Goal: Complete application form: Complete application form

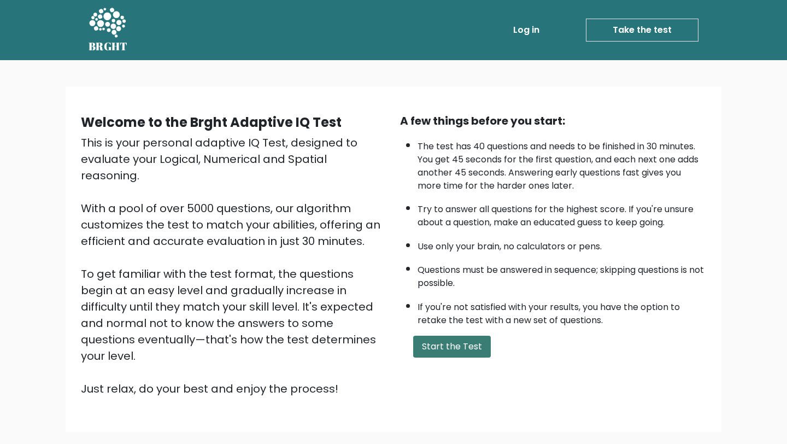
click at [466, 346] on button "Start the Test" at bounding box center [452, 347] width 78 height 22
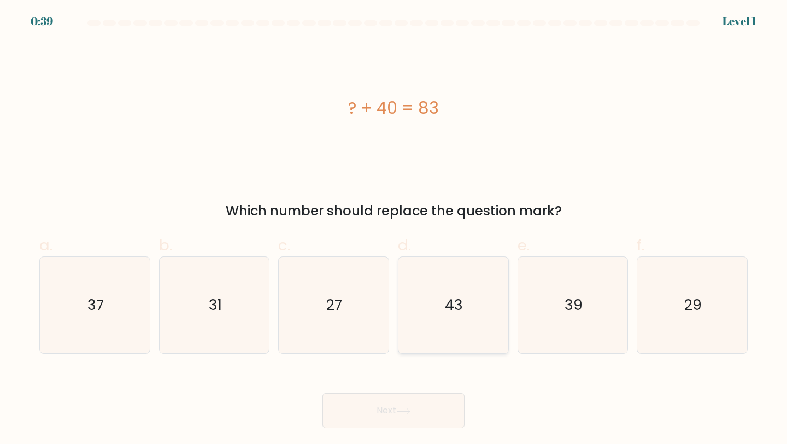
click at [446, 335] on icon "43" at bounding box center [453, 305] width 97 height 97
click at [394, 229] on input "d. 43" at bounding box center [394, 225] width 1 height 7
radio input "true"
click at [400, 411] on icon at bounding box center [403, 411] width 15 height 6
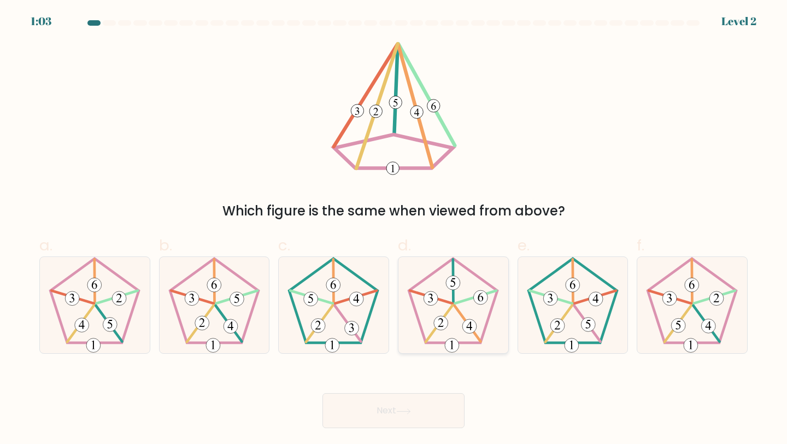
click at [466, 304] on icon at bounding box center [453, 305] width 97 height 97
click at [394, 229] on input "d." at bounding box center [394, 225] width 1 height 7
radio input "true"
click at [421, 411] on button "Next" at bounding box center [394, 410] width 142 height 35
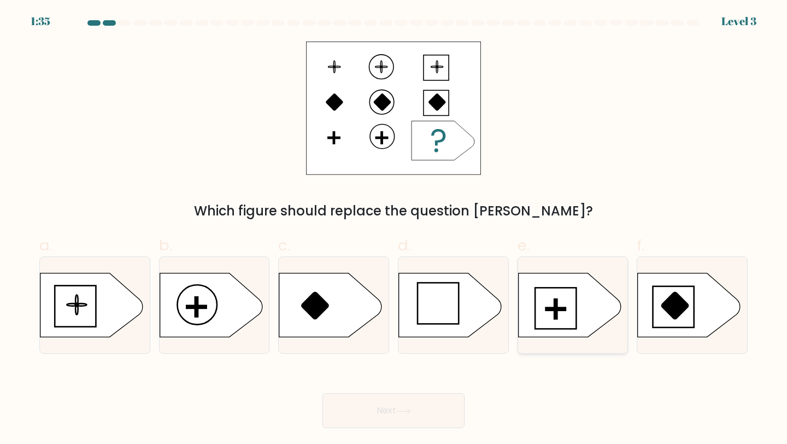
click at [542, 296] on icon at bounding box center [569, 305] width 103 height 64
click at [394, 229] on input "e." at bounding box center [394, 225] width 1 height 7
radio input "true"
click at [382, 420] on button "Next" at bounding box center [394, 410] width 142 height 35
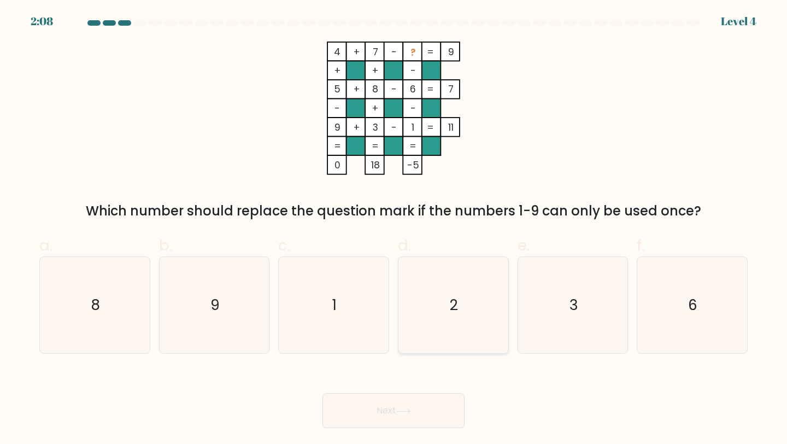
click at [471, 293] on icon "2" at bounding box center [453, 305] width 97 height 97
click at [394, 229] on input "d. 2" at bounding box center [394, 225] width 1 height 7
radio input "true"
click at [406, 408] on icon at bounding box center [403, 411] width 15 height 6
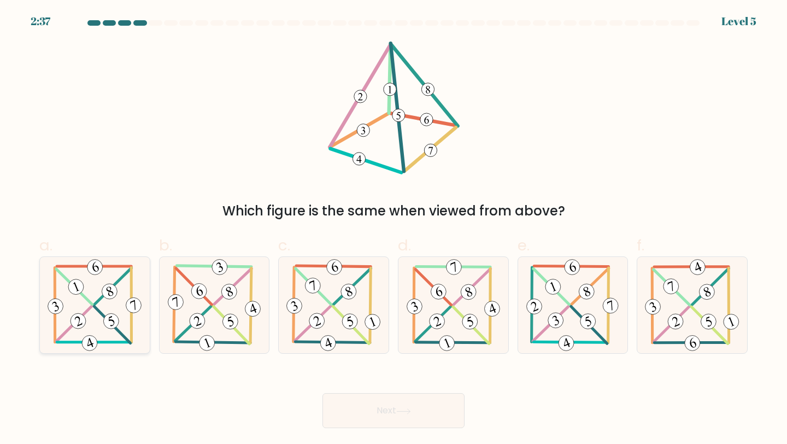
click at [48, 324] on icon at bounding box center [94, 305] width 99 height 97
click at [394, 229] on input "a." at bounding box center [394, 225] width 1 height 7
radio input "true"
click at [388, 416] on button "Next" at bounding box center [394, 410] width 142 height 35
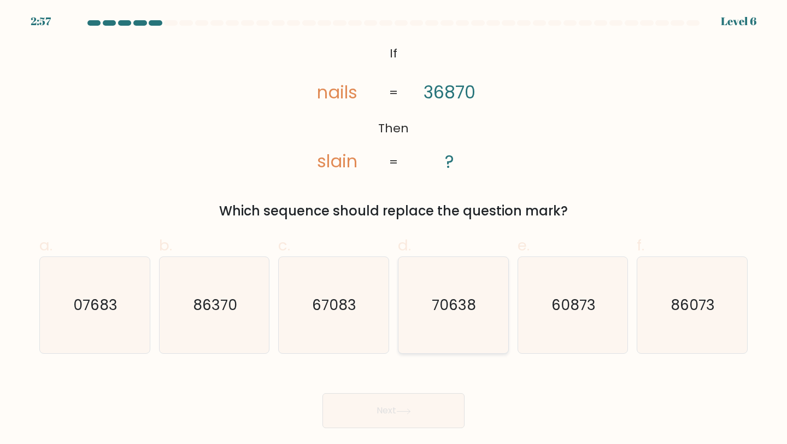
click at [454, 320] on icon "70638" at bounding box center [453, 305] width 97 height 97
click at [394, 229] on input "d. 70638" at bounding box center [394, 225] width 1 height 7
radio input "true"
click at [394, 407] on button "Next" at bounding box center [394, 410] width 142 height 35
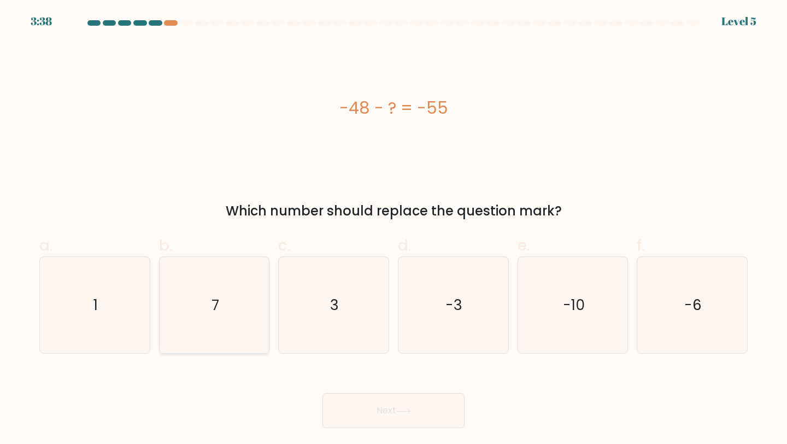
click at [223, 317] on icon "7" at bounding box center [214, 305] width 97 height 97
click at [394, 229] on input "b. 7" at bounding box center [394, 225] width 1 height 7
radio input "true"
click at [364, 411] on button "Next" at bounding box center [394, 410] width 142 height 35
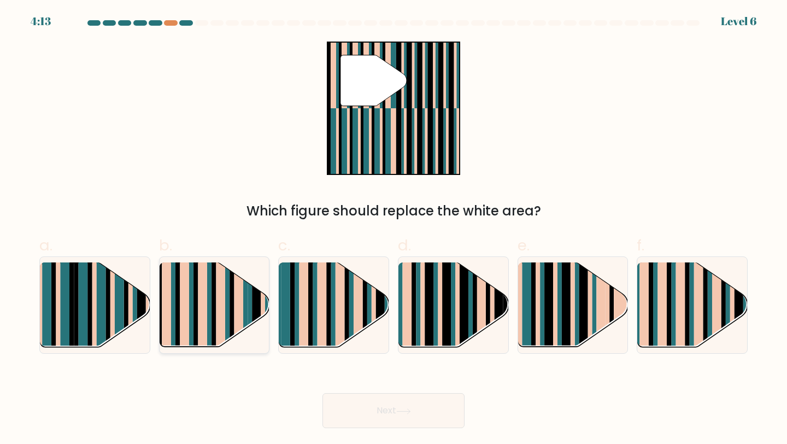
click at [204, 314] on rect at bounding box center [202, 296] width 9 height 109
click at [394, 229] on input "b." at bounding box center [394, 225] width 1 height 7
radio input "true"
click at [420, 407] on button "Next" at bounding box center [394, 410] width 142 height 35
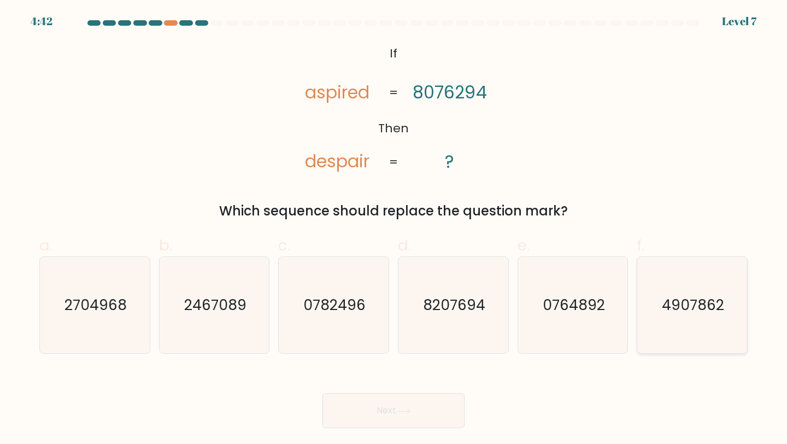
click at [713, 279] on icon "4907862" at bounding box center [692, 305] width 97 height 97
click at [394, 229] on input "f. 4907862" at bounding box center [394, 225] width 1 height 7
radio input "true"
click at [377, 419] on button "Next" at bounding box center [394, 410] width 142 height 35
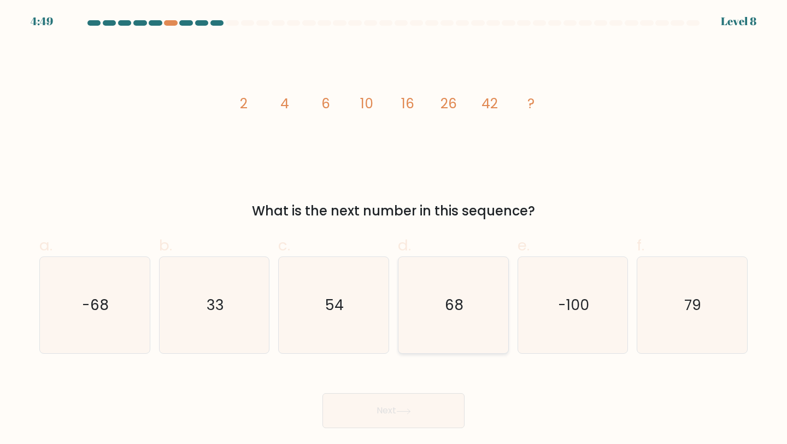
click at [450, 291] on icon "68" at bounding box center [453, 305] width 97 height 97
click at [394, 229] on input "d. 68" at bounding box center [394, 225] width 1 height 7
radio input "true"
click at [410, 416] on button "Next" at bounding box center [394, 410] width 142 height 35
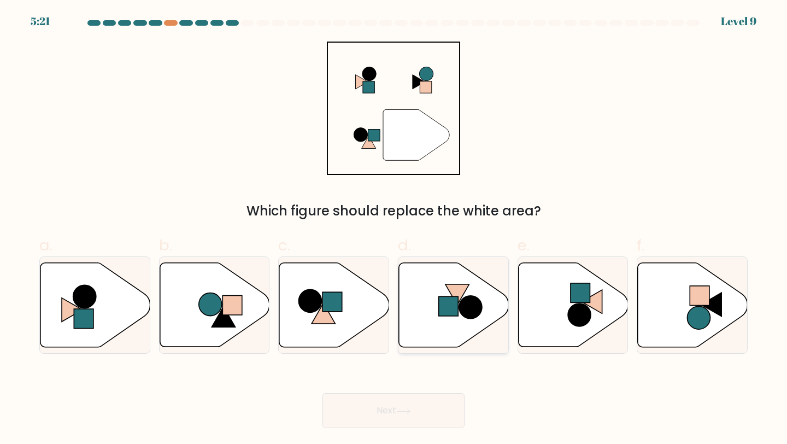
click at [465, 294] on icon at bounding box center [454, 305] width 110 height 84
click at [394, 229] on input "d." at bounding box center [394, 225] width 1 height 7
radio input "true"
click at [395, 407] on button "Next" at bounding box center [394, 410] width 142 height 35
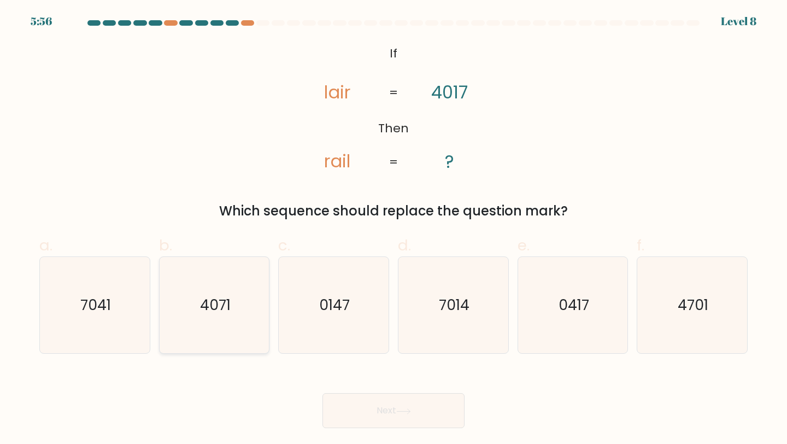
click at [233, 316] on icon "4071" at bounding box center [214, 305] width 97 height 97
click at [394, 229] on input "b. 4071" at bounding box center [394, 225] width 1 height 7
radio input "true"
click at [383, 423] on button "Next" at bounding box center [394, 410] width 142 height 35
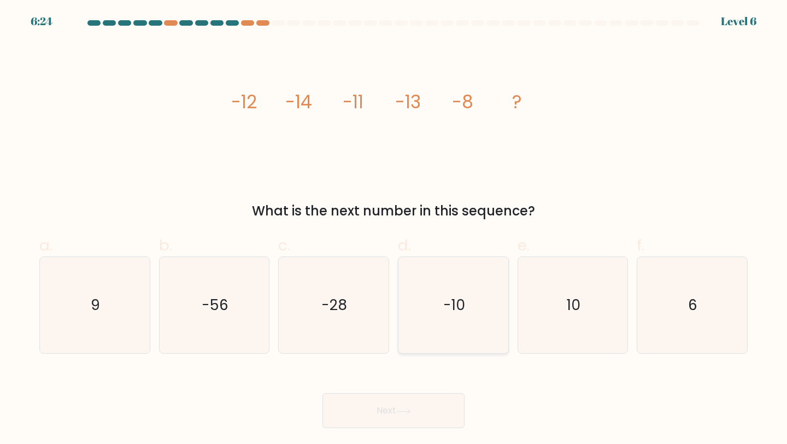
click at [445, 284] on icon "-10" at bounding box center [453, 305] width 97 height 97
click at [394, 229] on input "d. -10" at bounding box center [394, 225] width 1 height 7
radio input "true"
click at [395, 405] on button "Next" at bounding box center [394, 410] width 142 height 35
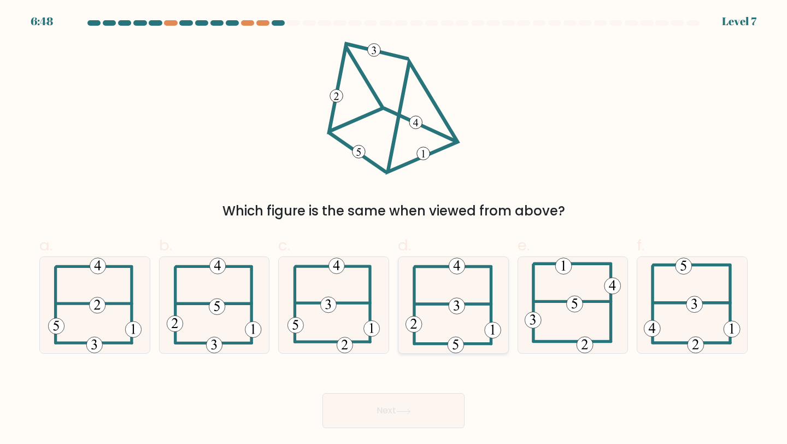
click at [450, 335] on icon at bounding box center [454, 305] width 96 height 97
click at [394, 229] on input "d." at bounding box center [394, 225] width 1 height 7
radio input "true"
click at [407, 411] on icon at bounding box center [403, 410] width 13 height 5
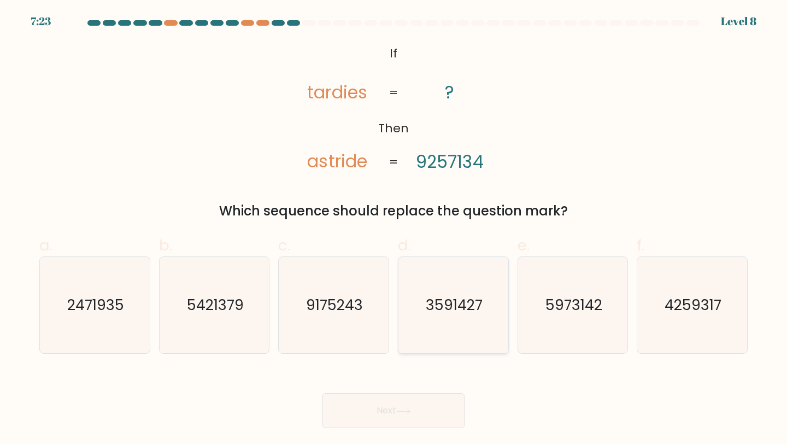
click at [426, 316] on icon "3591427" at bounding box center [453, 305] width 97 height 97
click at [394, 229] on input "d. 3591427" at bounding box center [394, 225] width 1 height 7
radio input "true"
click at [379, 413] on button "Next" at bounding box center [394, 410] width 142 height 35
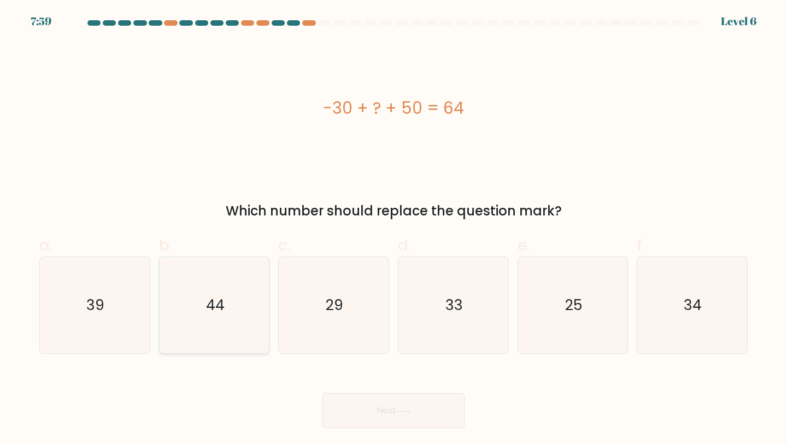
click at [197, 295] on icon "44" at bounding box center [214, 305] width 97 height 97
click at [394, 229] on input "b. 44" at bounding box center [394, 225] width 1 height 7
radio input "true"
click at [416, 410] on button "Next" at bounding box center [394, 410] width 142 height 35
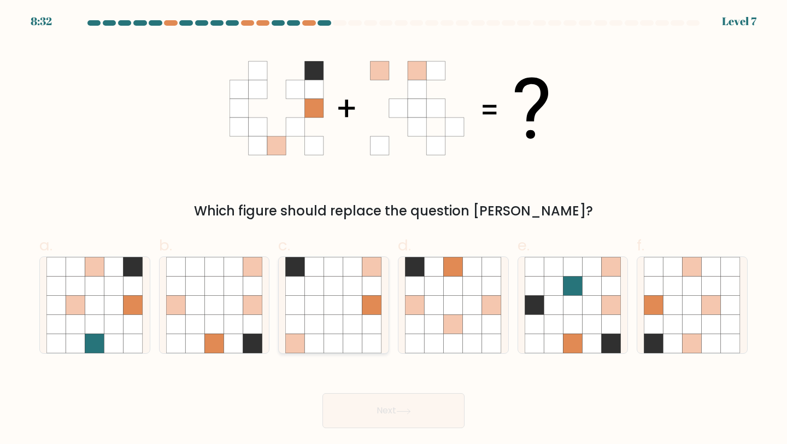
click at [340, 337] on icon at bounding box center [333, 343] width 19 height 19
click at [394, 229] on input "c." at bounding box center [394, 225] width 1 height 7
radio input "true"
click at [371, 403] on button "Next" at bounding box center [394, 410] width 142 height 35
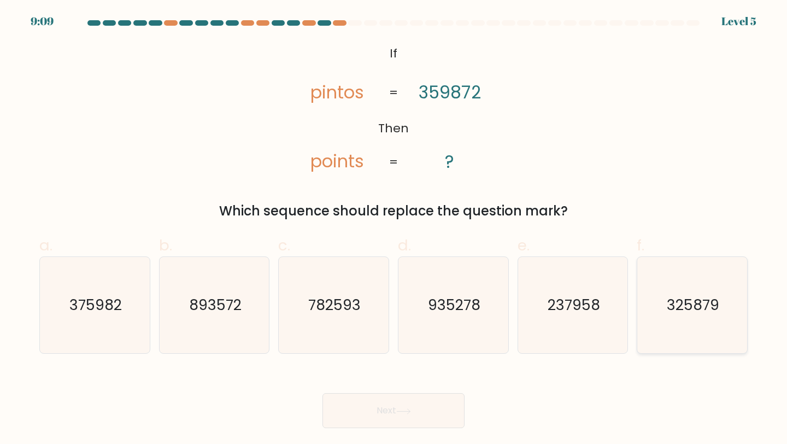
click at [655, 304] on icon "325879" at bounding box center [692, 305] width 97 height 97
click at [394, 229] on input "f. 325879" at bounding box center [394, 225] width 1 height 7
radio input "true"
click at [416, 400] on button "Next" at bounding box center [394, 410] width 142 height 35
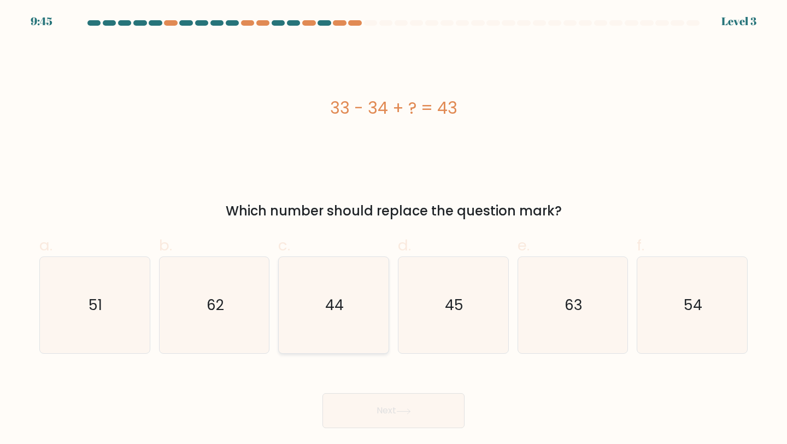
click at [313, 317] on icon "44" at bounding box center [333, 305] width 97 height 97
click at [394, 229] on input "c. 44" at bounding box center [394, 225] width 1 height 7
radio input "true"
click at [363, 414] on button "Next" at bounding box center [394, 410] width 142 height 35
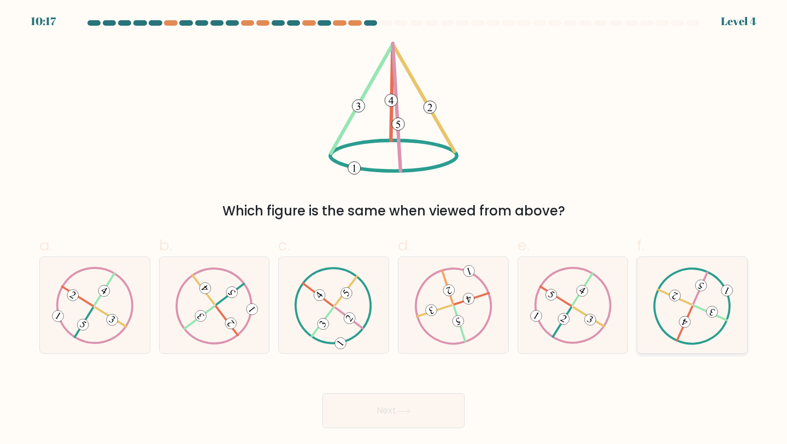
click at [697, 317] on icon at bounding box center [692, 305] width 78 height 77
click at [394, 229] on input "f." at bounding box center [394, 225] width 1 height 7
radio input "true"
click at [395, 416] on button "Next" at bounding box center [394, 410] width 142 height 35
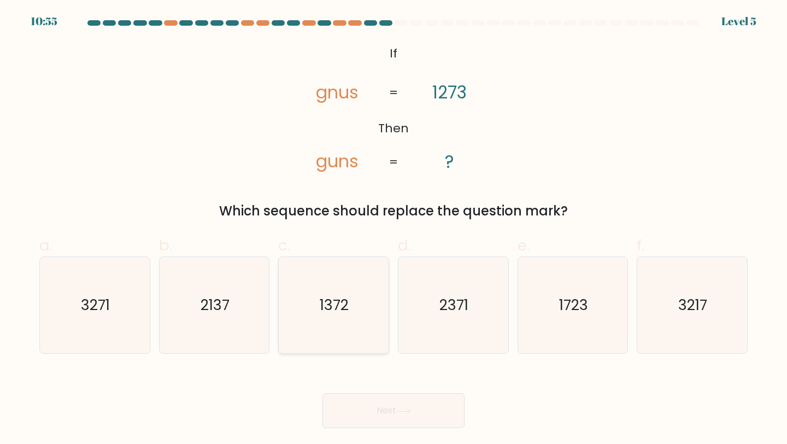
click at [356, 318] on icon "1372" at bounding box center [333, 305] width 97 height 97
click at [394, 229] on input "c. 1372" at bounding box center [394, 225] width 1 height 7
radio input "true"
click at [377, 409] on button "Next" at bounding box center [394, 410] width 142 height 35
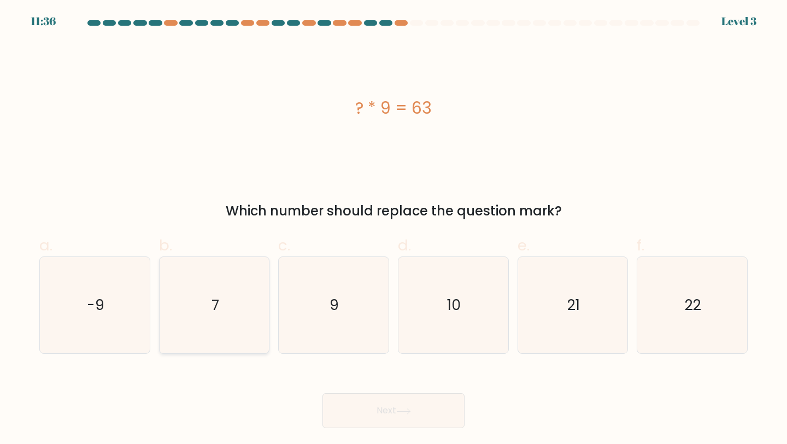
click at [211, 290] on icon "7" at bounding box center [214, 305] width 97 height 97
click at [394, 229] on input "b. 7" at bounding box center [394, 225] width 1 height 7
radio input "true"
click at [370, 415] on button "Next" at bounding box center [394, 410] width 142 height 35
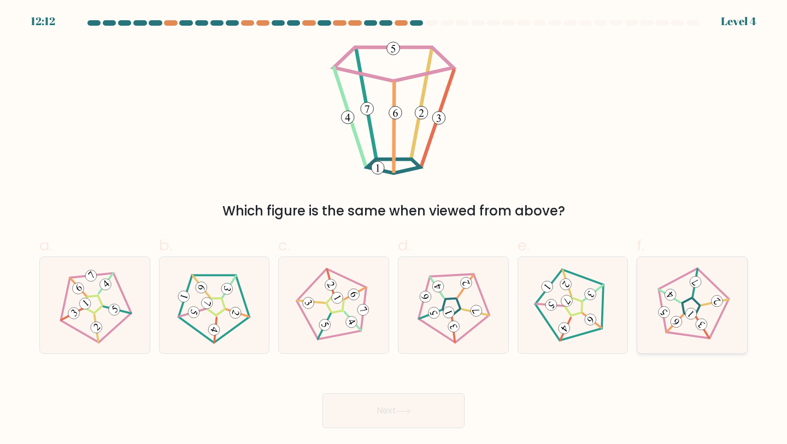
click at [687, 304] on icon at bounding box center [692, 305] width 77 height 77
click at [394, 229] on input "f." at bounding box center [394, 225] width 1 height 7
radio input "true"
click at [410, 420] on button "Next" at bounding box center [394, 410] width 142 height 35
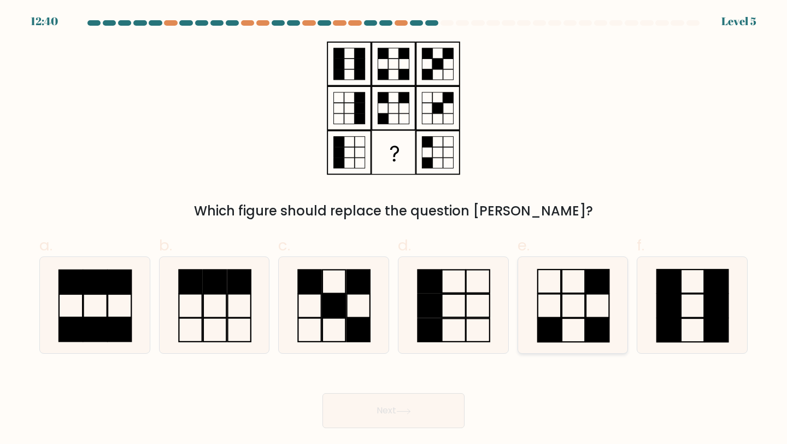
click at [545, 311] on icon at bounding box center [573, 305] width 97 height 97
click at [394, 229] on input "e." at bounding box center [394, 225] width 1 height 7
radio input "true"
click at [382, 416] on button "Next" at bounding box center [394, 410] width 142 height 35
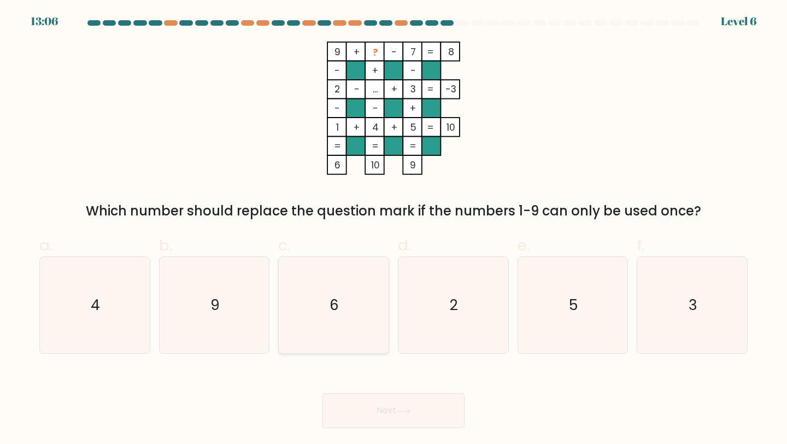
click at [329, 308] on icon "6" at bounding box center [333, 305] width 97 height 97
click at [394, 229] on input "c. 6" at bounding box center [394, 225] width 1 height 7
radio input "true"
click at [364, 403] on button "Next" at bounding box center [394, 410] width 142 height 35
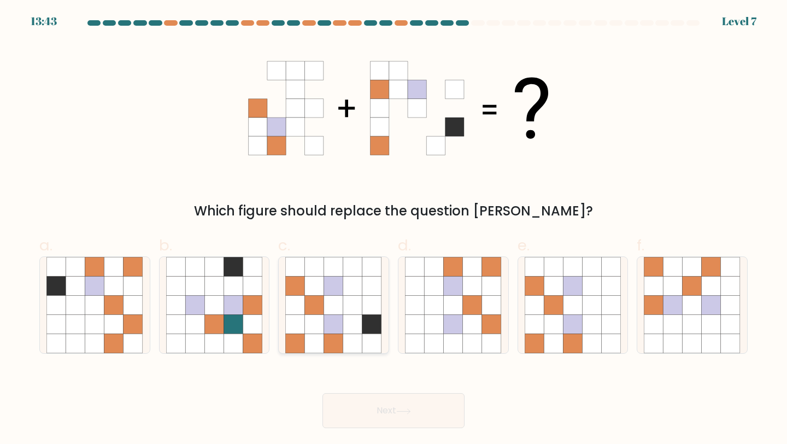
click at [359, 296] on icon at bounding box center [352, 305] width 19 height 19
click at [394, 229] on input "c." at bounding box center [394, 225] width 1 height 7
radio input "true"
click at [389, 405] on button "Next" at bounding box center [394, 410] width 142 height 35
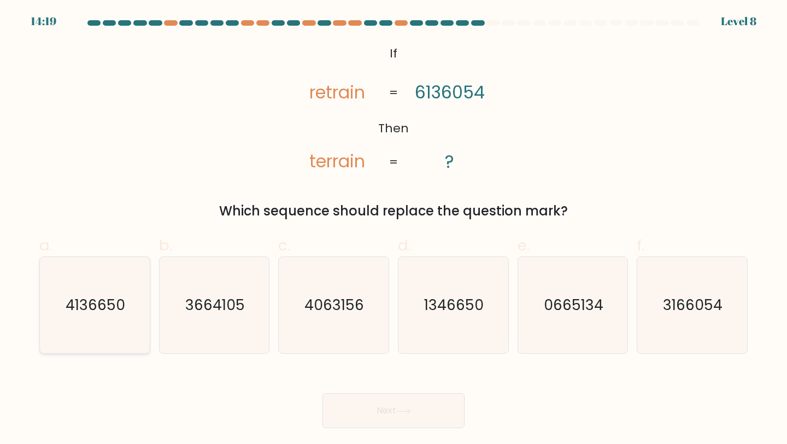
click at [91, 309] on text "4136650" at bounding box center [96, 305] width 60 height 20
click at [394, 229] on input "a. 4136650" at bounding box center [394, 225] width 1 height 7
radio input "true"
click at [365, 421] on button "Next" at bounding box center [394, 410] width 142 height 35
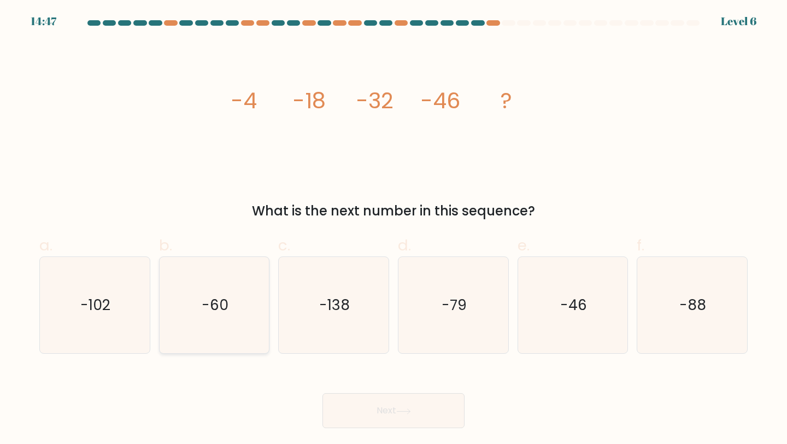
click at [233, 291] on icon "-60" at bounding box center [214, 305] width 97 height 97
click at [394, 229] on input "b. -60" at bounding box center [394, 225] width 1 height 7
radio input "true"
click at [443, 415] on button "Next" at bounding box center [394, 410] width 142 height 35
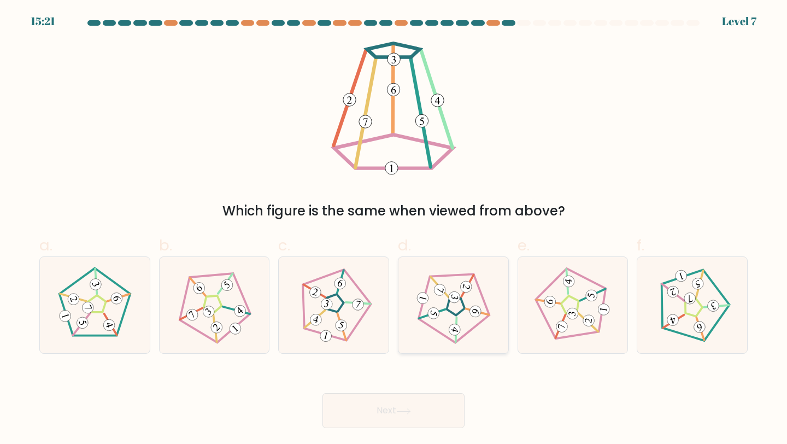
click at [478, 302] on icon at bounding box center [453, 305] width 77 height 77
click at [394, 229] on input "d." at bounding box center [394, 225] width 1 height 7
radio input "true"
click at [417, 414] on button "Next" at bounding box center [394, 410] width 142 height 35
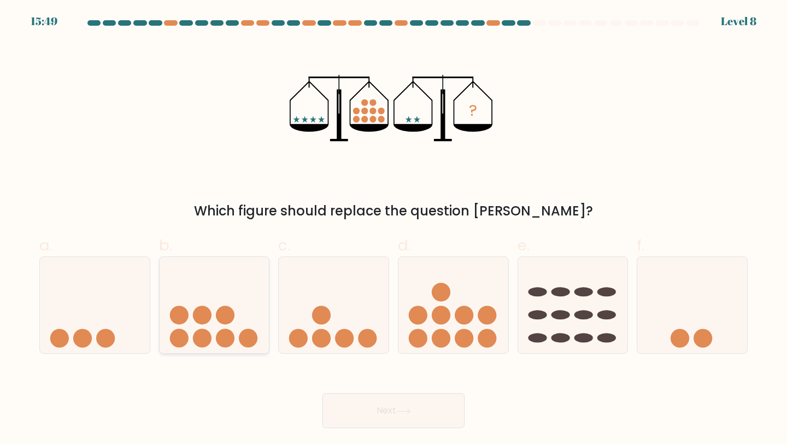
click at [222, 329] on icon at bounding box center [215, 305] width 110 height 91
click at [394, 229] on input "b." at bounding box center [394, 225] width 1 height 7
radio input "true"
click at [382, 408] on button "Next" at bounding box center [394, 410] width 142 height 35
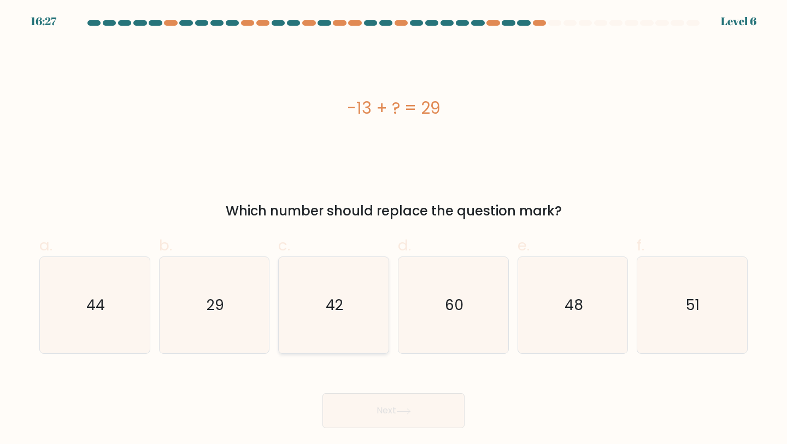
click at [337, 297] on text "42" at bounding box center [334, 305] width 17 height 20
click at [394, 229] on input "c. 42" at bounding box center [394, 225] width 1 height 7
radio input "true"
click at [381, 414] on button "Next" at bounding box center [394, 410] width 142 height 35
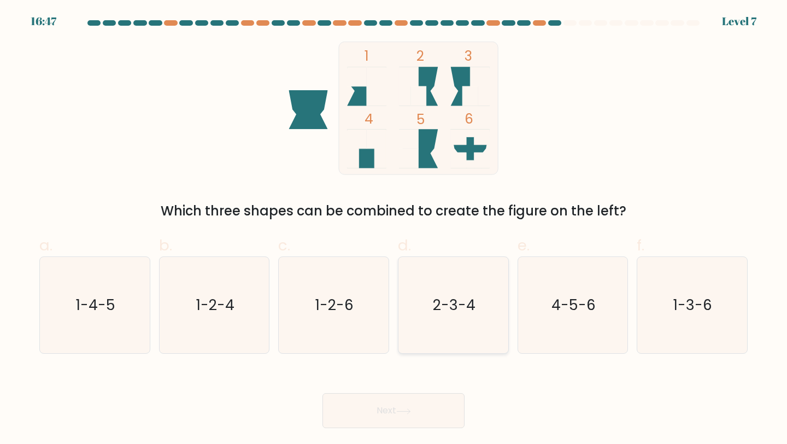
click at [441, 309] on text "2-3-4" at bounding box center [454, 305] width 43 height 20
click at [394, 229] on input "d. 2-3-4" at bounding box center [394, 225] width 1 height 7
radio input "true"
click at [410, 411] on icon at bounding box center [403, 411] width 15 height 6
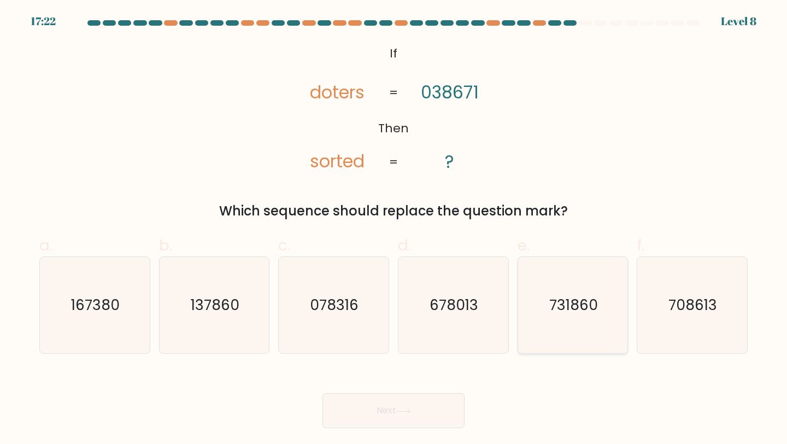
click at [552, 301] on text "731860" at bounding box center [573, 305] width 49 height 20
click at [394, 229] on input "e. 731860" at bounding box center [394, 225] width 1 height 7
radio input "true"
click at [392, 402] on button "Next" at bounding box center [394, 410] width 142 height 35
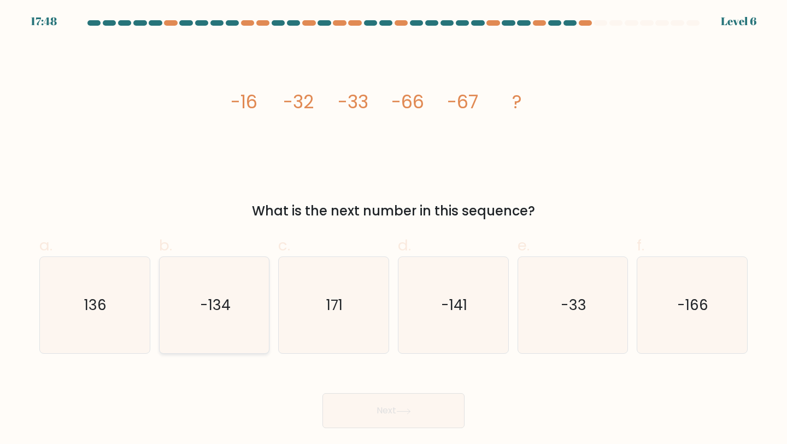
click at [194, 315] on icon "-134" at bounding box center [214, 305] width 97 height 97
click at [394, 229] on input "b. -134" at bounding box center [394, 225] width 1 height 7
radio input "true"
click at [390, 409] on button "Next" at bounding box center [394, 410] width 142 height 35
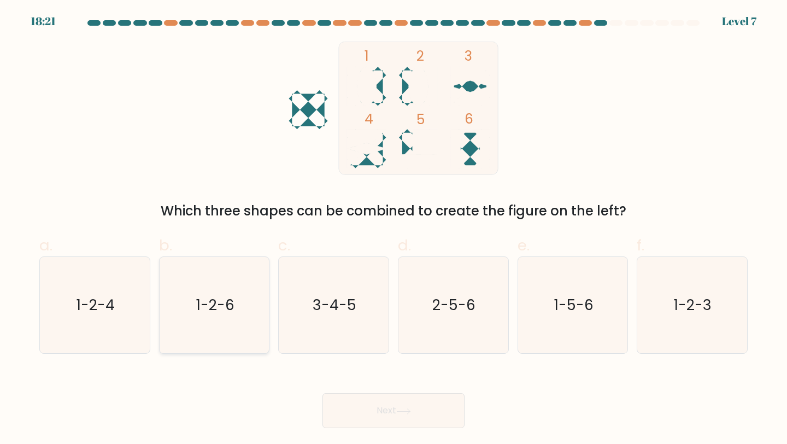
click at [226, 306] on text "1-2-6" at bounding box center [215, 305] width 38 height 20
click at [394, 229] on input "b. 1-2-6" at bounding box center [394, 225] width 1 height 7
radio input "true"
click at [384, 408] on button "Next" at bounding box center [394, 410] width 142 height 35
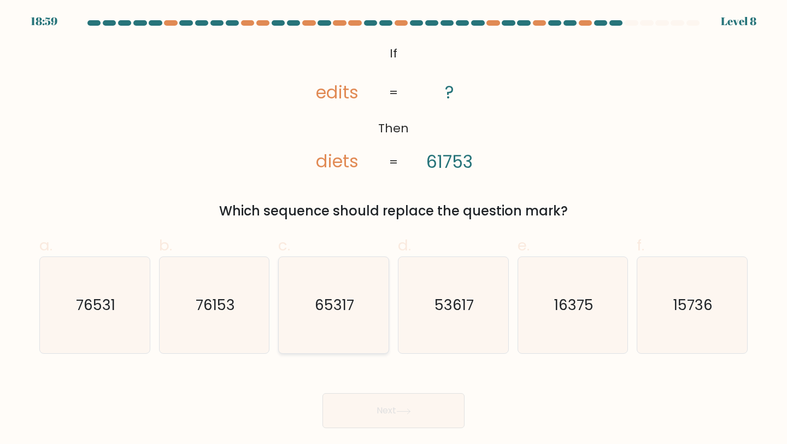
click at [353, 318] on icon "65317" at bounding box center [333, 305] width 97 height 97
click at [394, 229] on input "c. 65317" at bounding box center [394, 225] width 1 height 7
radio input "true"
click at [418, 414] on button "Next" at bounding box center [394, 410] width 142 height 35
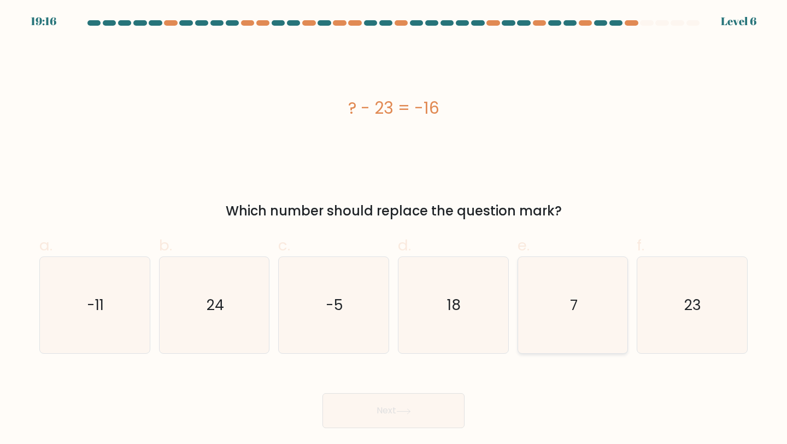
click at [578, 294] on icon "7" at bounding box center [573, 305] width 97 height 97
click at [394, 229] on input "e. 7" at bounding box center [394, 225] width 1 height 7
radio input "true"
click at [405, 409] on icon at bounding box center [403, 411] width 15 height 6
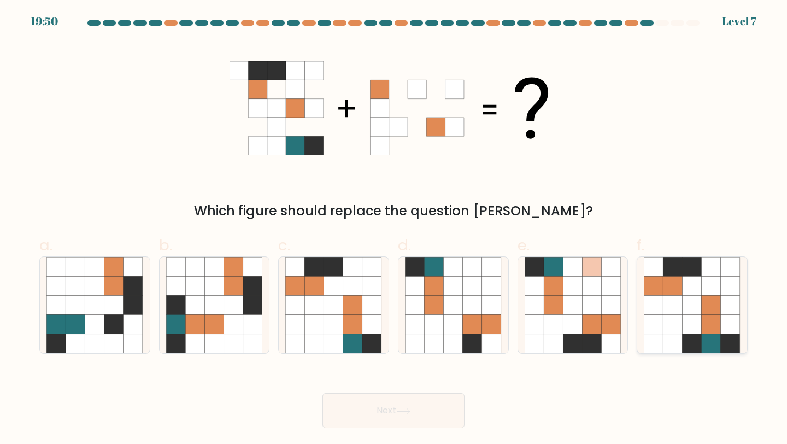
click at [676, 325] on icon at bounding box center [673, 324] width 19 height 19
click at [394, 229] on input "f." at bounding box center [394, 225] width 1 height 7
radio input "true"
click at [402, 399] on button "Next" at bounding box center [394, 410] width 142 height 35
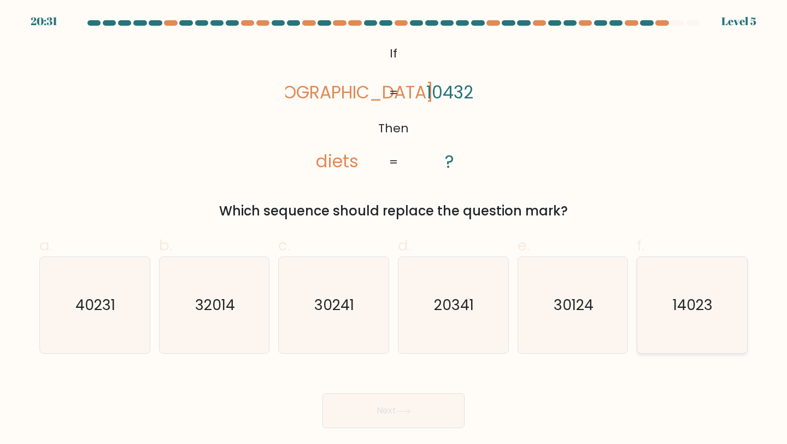
click at [656, 319] on icon "14023" at bounding box center [692, 305] width 97 height 97
click at [394, 229] on input "f. 14023" at bounding box center [394, 225] width 1 height 7
radio input "true"
click at [397, 408] on button "Next" at bounding box center [394, 410] width 142 height 35
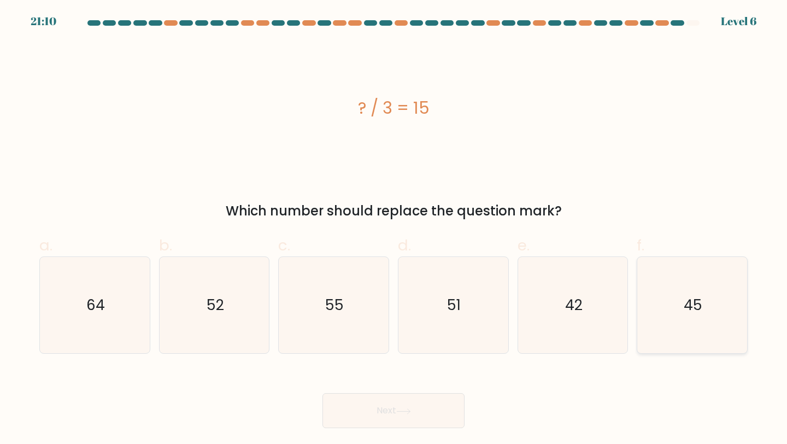
click at [693, 304] on text "45" at bounding box center [693, 305] width 19 height 20
click at [394, 229] on input "f. 45" at bounding box center [394, 225] width 1 height 7
radio input "true"
click at [399, 403] on button "Next" at bounding box center [394, 410] width 142 height 35
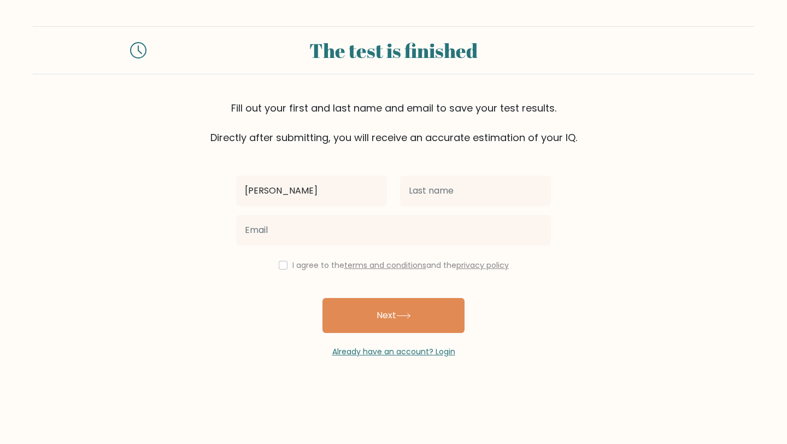
type input "[PERSON_NAME]"
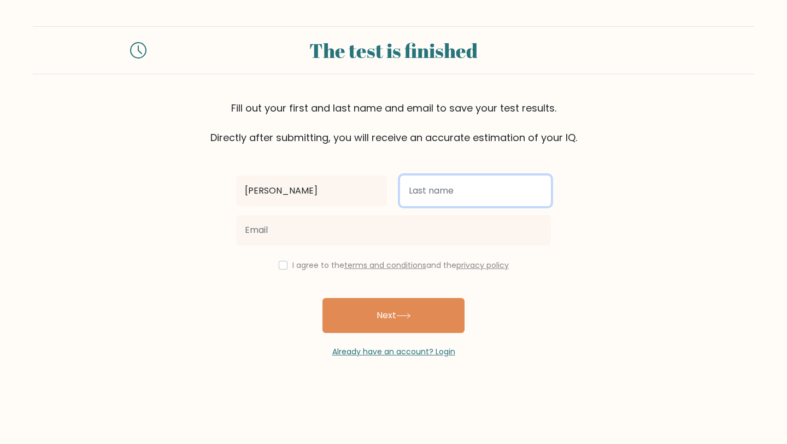
click at [476, 184] on input "text" at bounding box center [475, 190] width 151 height 31
type input "Rodijk"
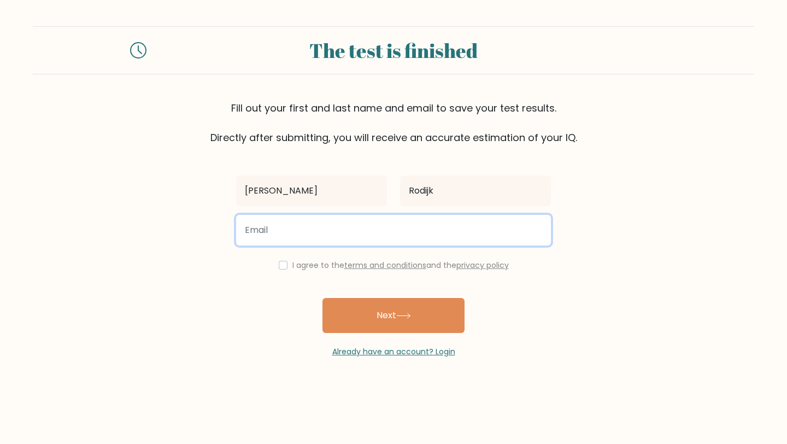
click at [372, 232] on input "email" at bounding box center [393, 230] width 315 height 31
type input "sophie.rodijk@gmail.com"
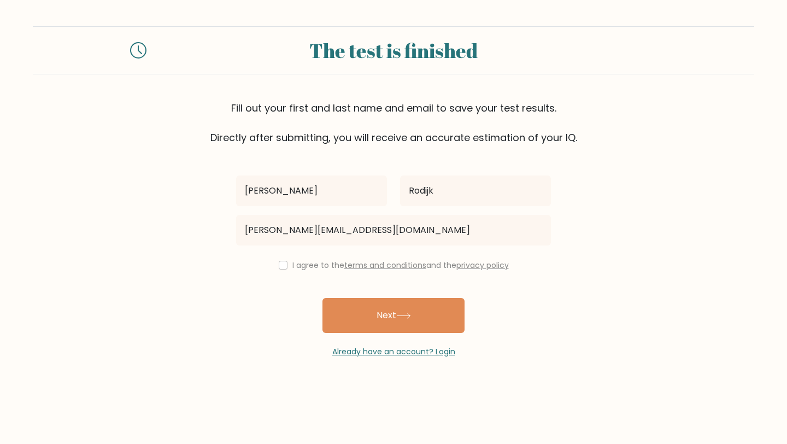
click at [284, 266] on div "I agree to the terms and conditions and the privacy policy" at bounding box center [394, 265] width 328 height 13
click at [281, 265] on input "checkbox" at bounding box center [283, 265] width 9 height 9
checkbox input "true"
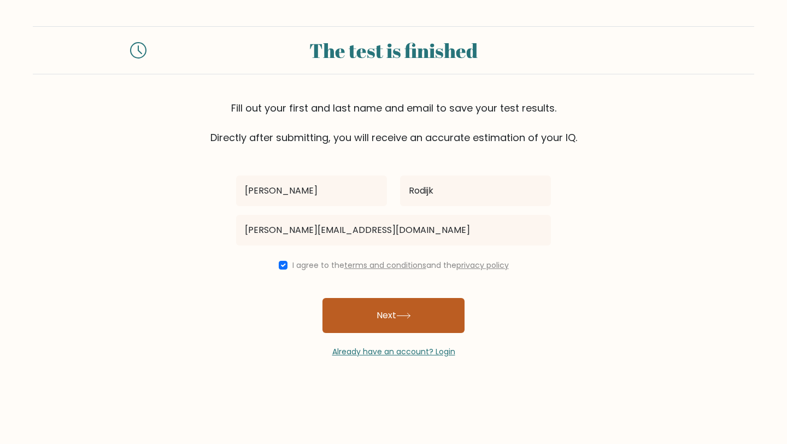
click at [372, 310] on button "Next" at bounding box center [394, 315] width 142 height 35
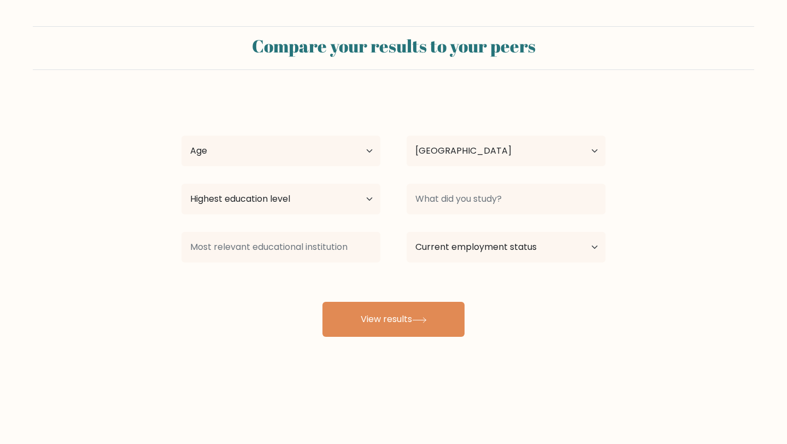
select select "NL"
click at [368, 153] on select "Age Under 18 years old 18-24 years old 25-34 years old 35-44 years old 45-54 ye…" at bounding box center [281, 151] width 199 height 31
select select "25_34"
click at [329, 200] on select "Highest education level No schooling Primary Lower Secondary Upper Secondary Oc…" at bounding box center [281, 199] width 199 height 31
select select "masters_degree"
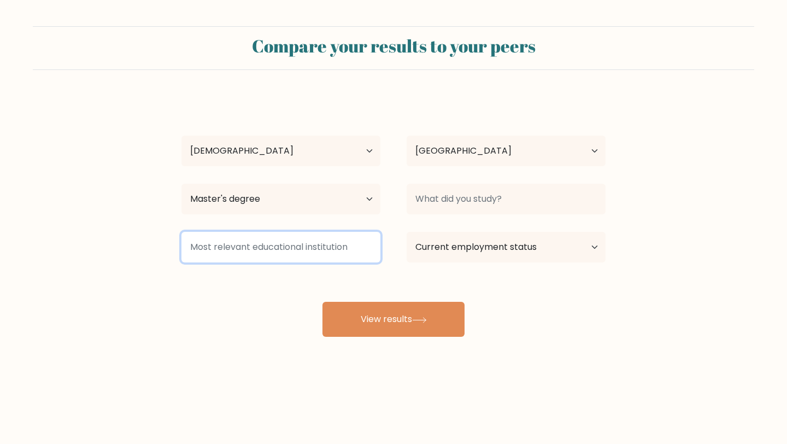
click at [361, 245] on input at bounding box center [281, 247] width 199 height 31
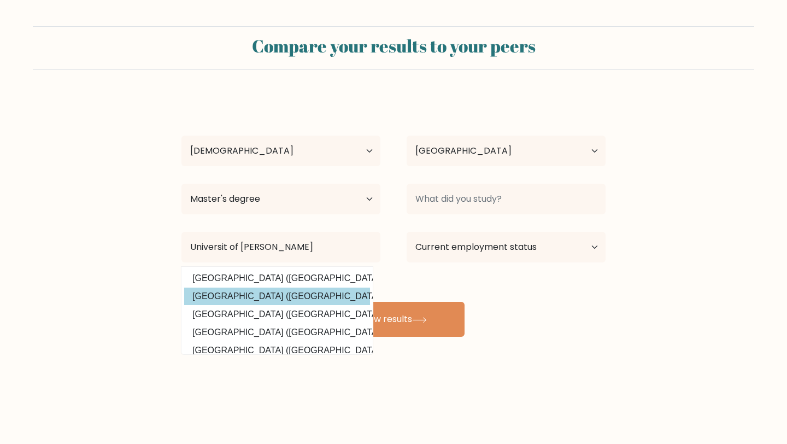
click at [271, 295] on option "Universiteit van Amsterdam (Netherlands)" at bounding box center [277, 296] width 186 height 17
type input "Universiteit van Amsterdam"
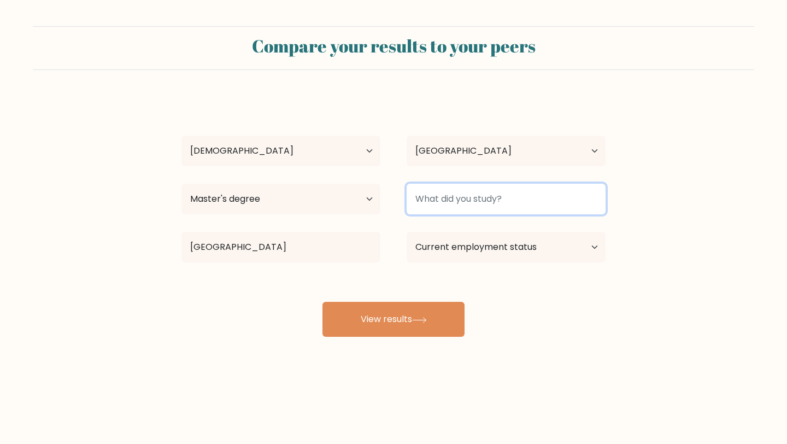
click at [460, 197] on input at bounding box center [506, 199] width 199 height 31
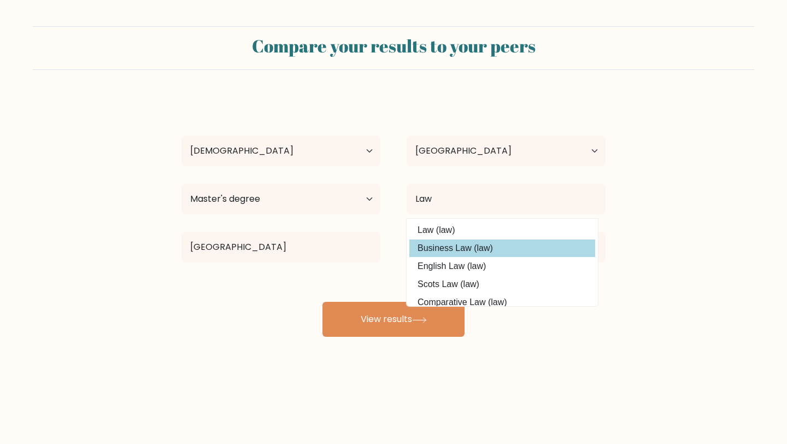
click at [457, 244] on option "Business Law (law)" at bounding box center [502, 247] width 186 height 17
type input "Business Law"
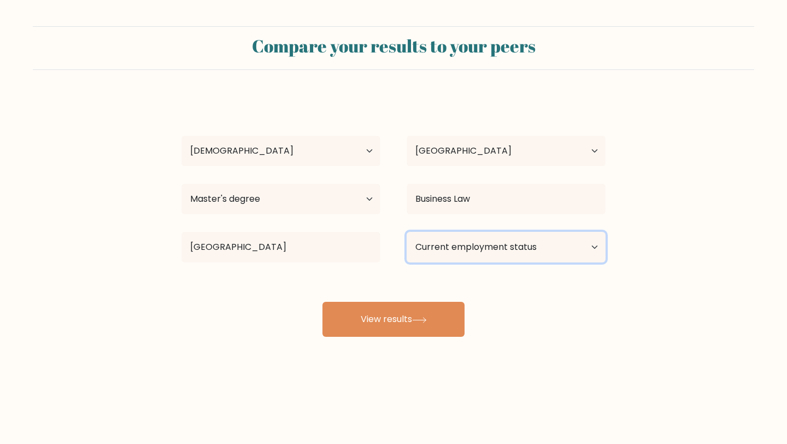
click at [506, 251] on select "Current employment status Employed Student Retired Other / prefer not to answer" at bounding box center [506, 247] width 199 height 31
click at [458, 254] on select "Current employment status Employed Student Retired Other / prefer not to answer" at bounding box center [506, 247] width 199 height 31
click at [466, 253] on select "Current employment status Employed Student Retired Other / prefer not to answer" at bounding box center [506, 247] width 199 height 31
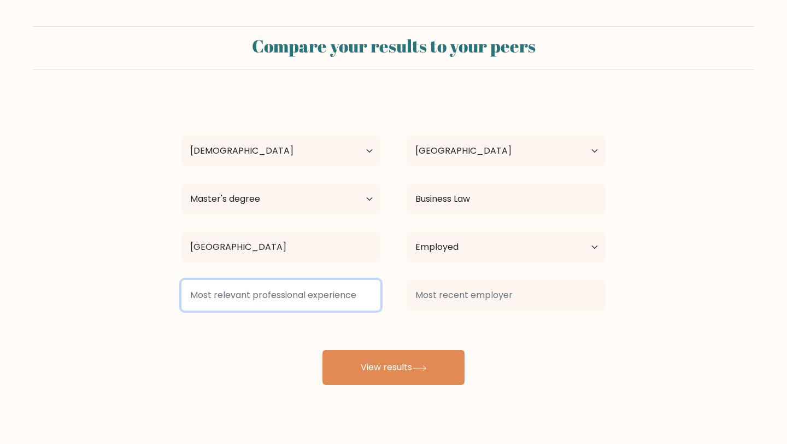
click at [347, 300] on input at bounding box center [281, 295] width 199 height 31
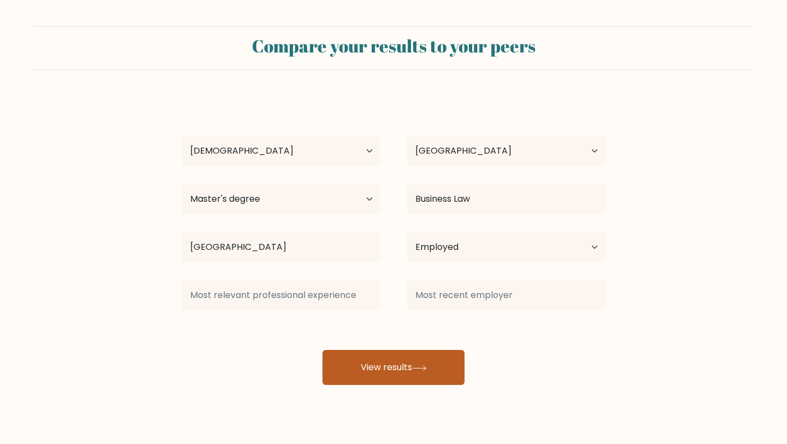
click at [423, 367] on icon at bounding box center [419, 368] width 15 height 6
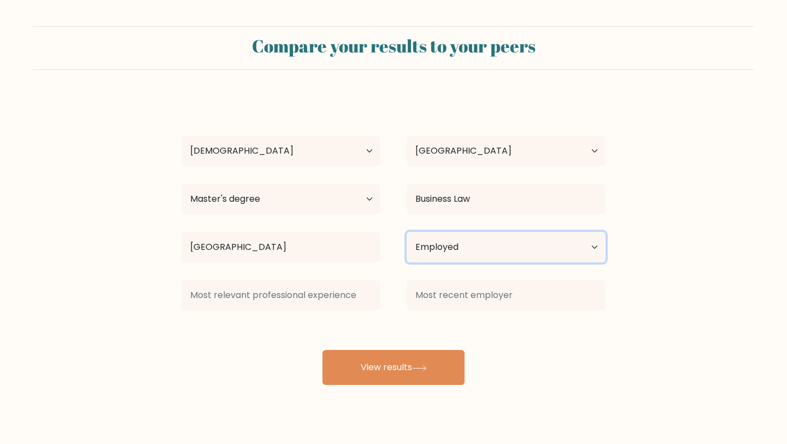
click at [452, 255] on select "Current employment status Employed Student Retired Other / prefer not to answer" at bounding box center [506, 247] width 199 height 31
select select "other"
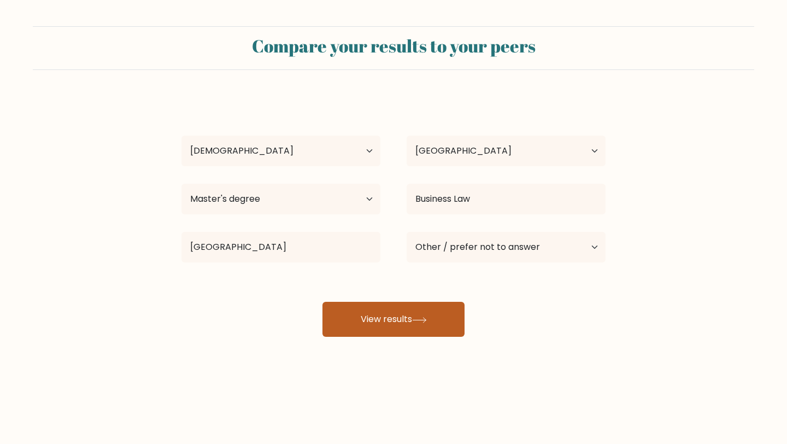
click at [429, 333] on button "View results" at bounding box center [394, 319] width 142 height 35
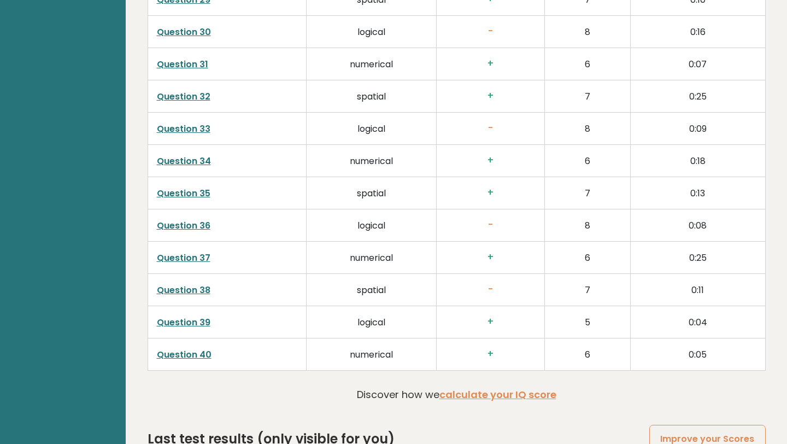
scroll to position [2721, 0]
